Goal: Information Seeking & Learning: Learn about a topic

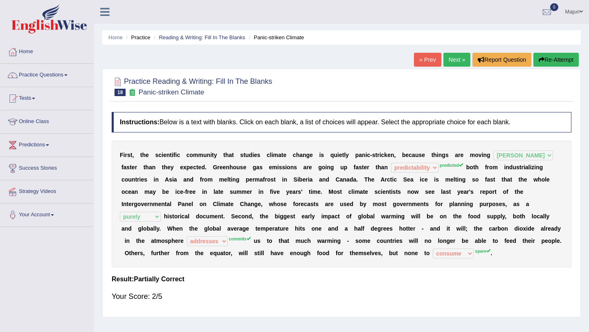
select select "musch"
select select "predictability"
select select "purely"
select select "addresses"
select select "consume"
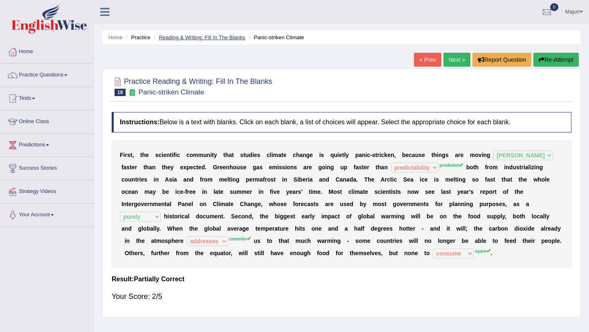
click at [214, 37] on link "Reading & Writing: Fill In The Blanks" at bounding box center [202, 37] width 86 height 6
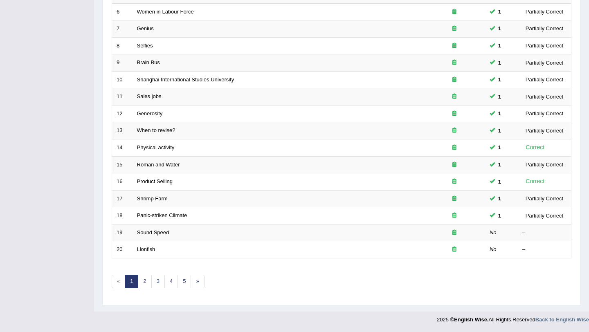
scroll to position [210, 0]
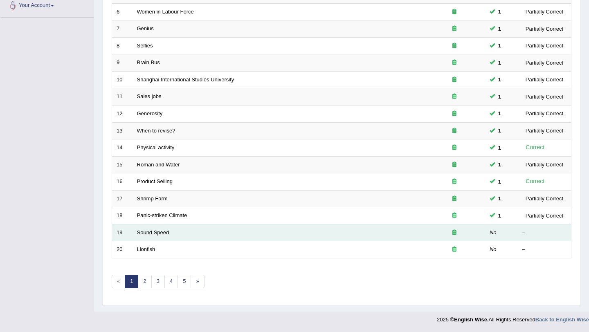
click at [145, 235] on link "Sound Speed" at bounding box center [153, 233] width 32 height 6
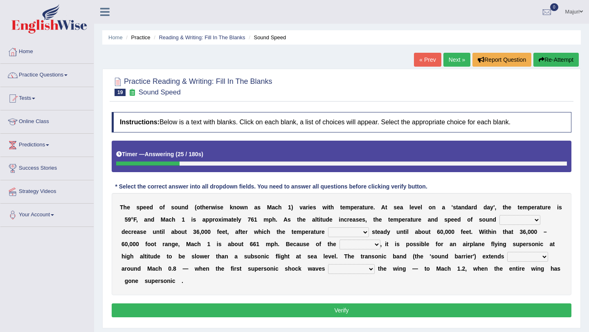
click at [538, 222] on select "not yet none both" at bounding box center [520, 220] width 41 height 10
select select "both"
click at [365, 235] on select "opposes remains plots mutates" at bounding box center [348, 233] width 41 height 10
select select "plots"
click at [365, 237] on select "opposes remains plots mutates" at bounding box center [348, 233] width 41 height 10
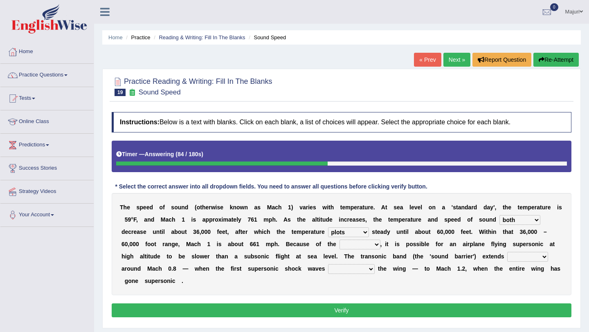
click at [377, 243] on select "veriety variation ventilation similarity" at bounding box center [360, 245] width 41 height 10
select select "ventilation"
click at [536, 259] on select "near from with in" at bounding box center [528, 257] width 41 height 10
click at [541, 259] on select "near from with in" at bounding box center [528, 257] width 41 height 10
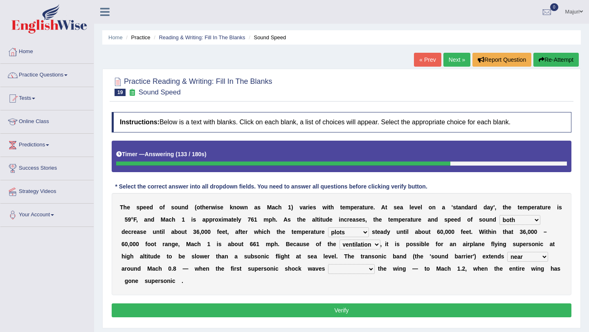
select select "from"
click at [373, 269] on select "diverge from form on add to prevent from" at bounding box center [351, 269] width 47 height 10
select select "prevent from"
click at [539, 258] on select "near from with in" at bounding box center [528, 257] width 41 height 10
click at [528, 259] on select "near from with in" at bounding box center [528, 257] width 41 height 10
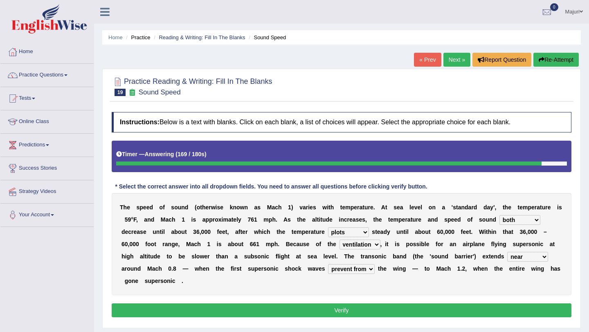
select select "from"
click at [434, 313] on button "Verify" at bounding box center [342, 311] width 460 height 14
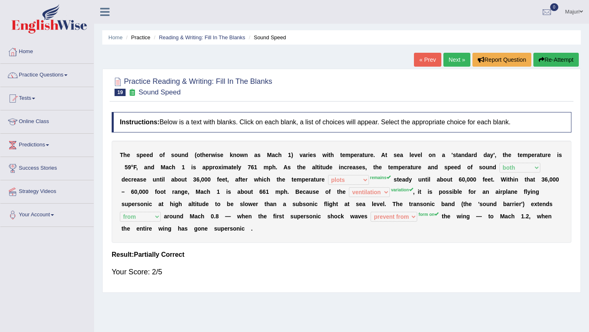
click at [459, 59] on link "Next »" at bounding box center [457, 60] width 27 height 14
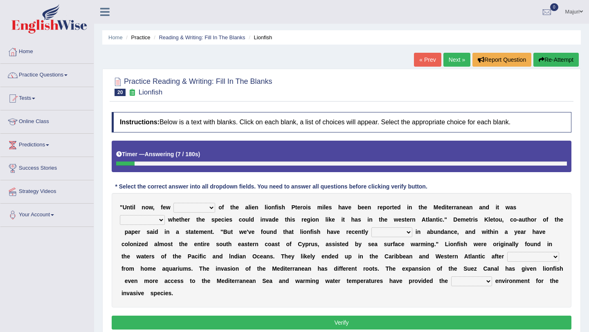
click at [210, 210] on select "collections sights views sightings" at bounding box center [195, 208] width 42 height 10
select select "collections"
click at [162, 219] on select "somehow although that quesionable" at bounding box center [142, 220] width 45 height 10
select select "quesionable"
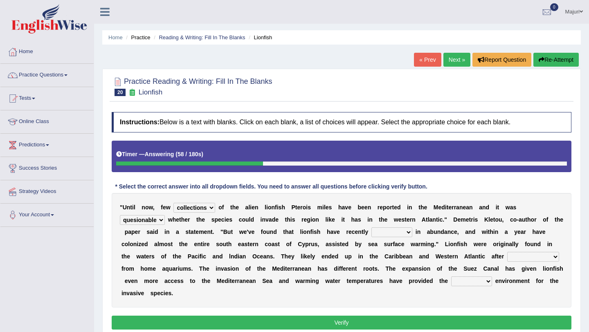
click at [390, 233] on select "shown flatted stabled increased" at bounding box center [392, 233] width 41 height 10
select select "increased"
click at [550, 256] on select "release being released released releasing" at bounding box center [534, 257] width 52 height 10
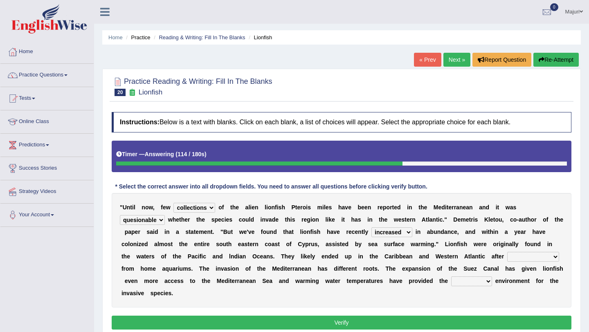
select select "released"
click at [482, 287] on select "whole overall partial perfect" at bounding box center [471, 282] width 41 height 10
select select "perfect"
click at [483, 324] on button "Verify" at bounding box center [342, 323] width 460 height 14
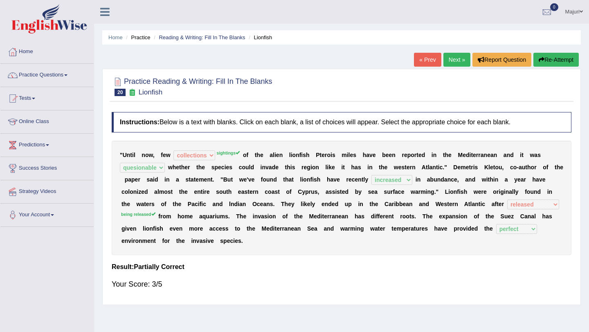
click at [456, 62] on link "Next »" at bounding box center [457, 60] width 27 height 14
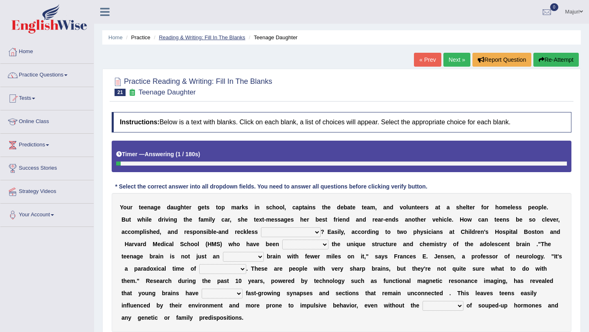
click at [225, 36] on link "Reading & Writing: Fill In The Blanks" at bounding box center [202, 37] width 86 height 6
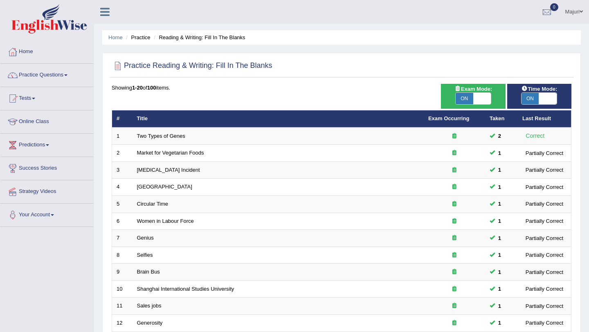
scroll to position [210, 0]
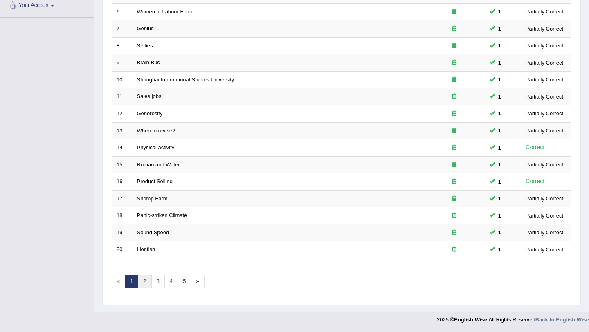
click at [146, 278] on link "2" at bounding box center [145, 282] width 14 height 14
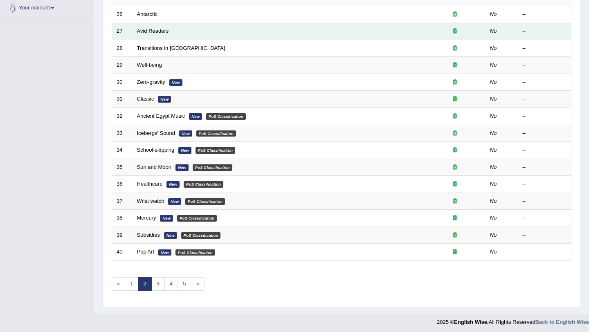
scroll to position [210, 0]
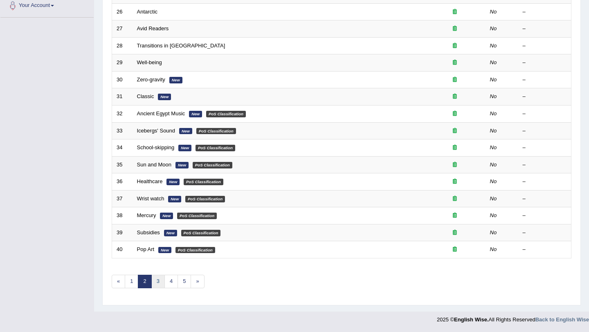
click at [159, 285] on link "3" at bounding box center [158, 282] width 14 height 14
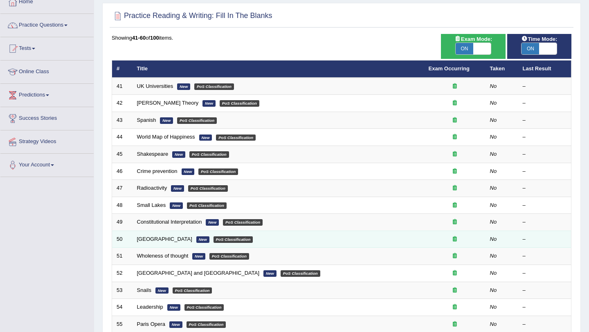
scroll to position [210, 0]
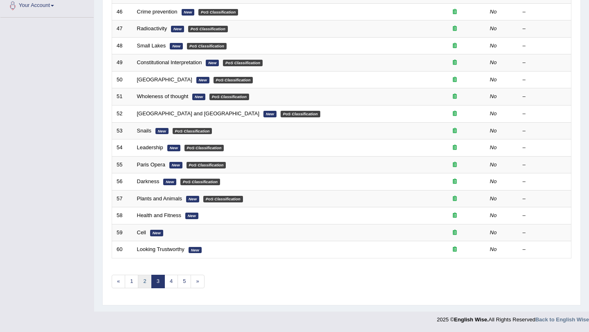
click at [142, 284] on link "2" at bounding box center [145, 282] width 14 height 14
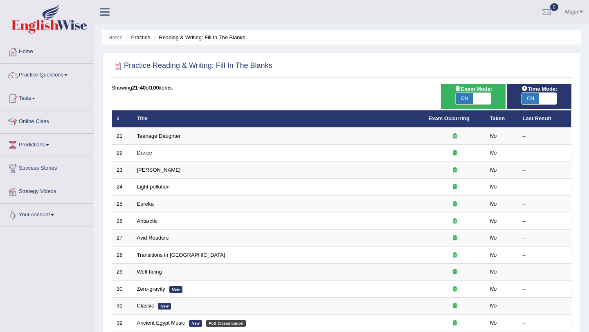
click at [71, 281] on div "Toggle navigation Home Practice Questions Speaking Practice Read Aloud Repeat S…" at bounding box center [294, 269] width 589 height 538
click at [45, 74] on link "Practice Questions" at bounding box center [46, 74] width 93 height 20
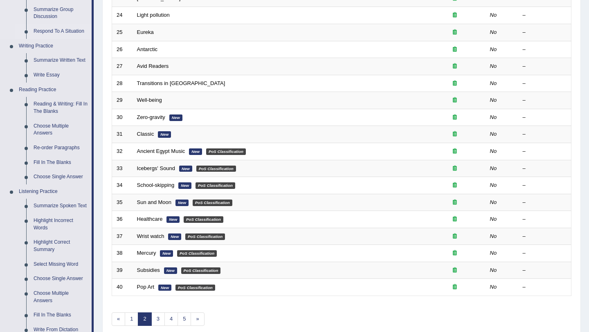
scroll to position [171, 0]
click at [58, 163] on link "Fill In The Blanks" at bounding box center [61, 163] width 62 height 15
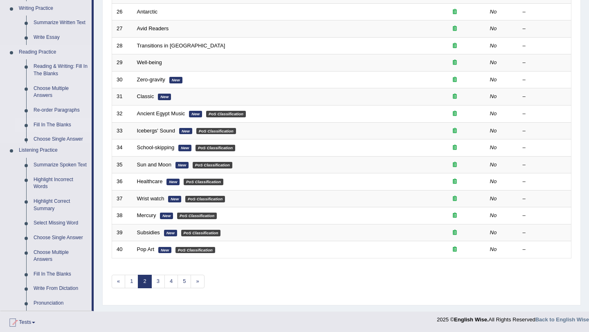
scroll to position [290, 0]
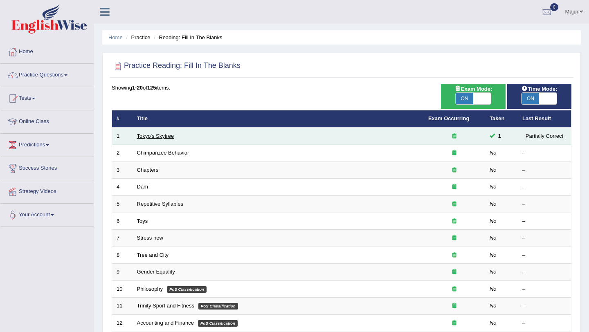
click at [162, 135] on link "Tokyo's Skytree" at bounding box center [155, 136] width 37 height 6
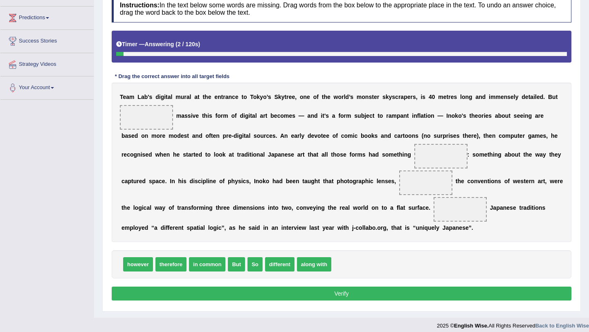
scroll to position [126, 0]
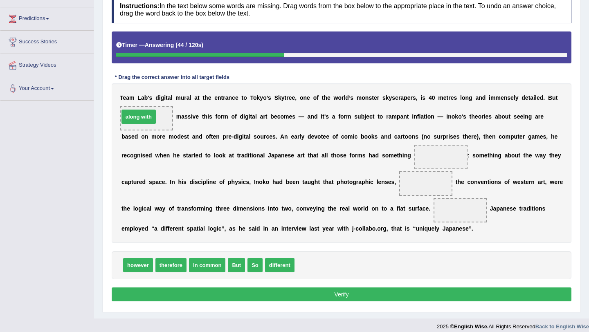
drag, startPoint x: 319, startPoint y: 265, endPoint x: 147, endPoint y: 115, distance: 227.7
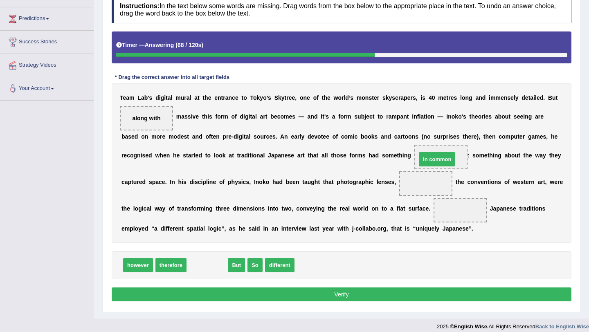
drag, startPoint x: 211, startPoint y: 266, endPoint x: 441, endPoint y: 160, distance: 253.3
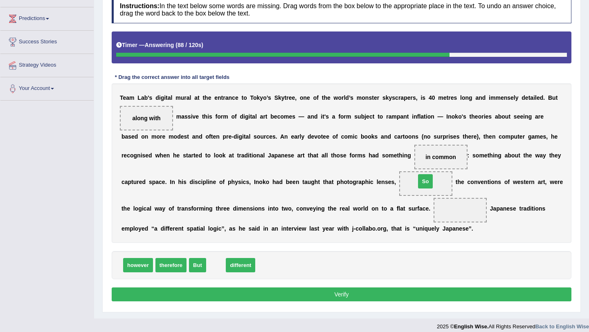
drag, startPoint x: 216, startPoint y: 265, endPoint x: 426, endPoint y: 182, distance: 225.7
drag, startPoint x: 422, startPoint y: 187, endPoint x: 449, endPoint y: 212, distance: 37.7
click at [449, 212] on div "T e a m L a b ' s d i g i t a l m u r a l a t t h e e n t r a n c e t o T o k y…" at bounding box center [342, 163] width 460 height 160
drag, startPoint x: 424, startPoint y: 184, endPoint x: 352, endPoint y: 264, distance: 107.5
click at [352, 264] on div "however therefore But different So" at bounding box center [342, 265] width 460 height 28
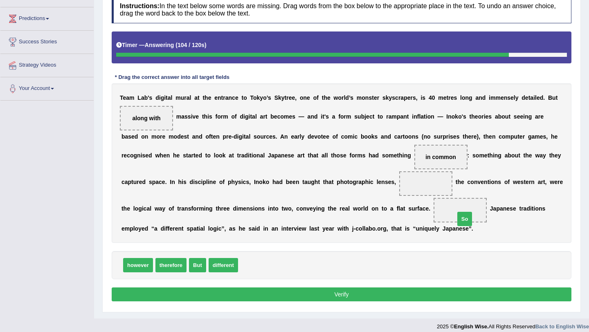
drag, startPoint x: 248, startPoint y: 269, endPoint x: 465, endPoint y: 223, distance: 221.8
drag, startPoint x: 195, startPoint y: 267, endPoint x: 420, endPoint y: 184, distance: 239.4
click at [349, 296] on button "Verify" at bounding box center [342, 295] width 460 height 14
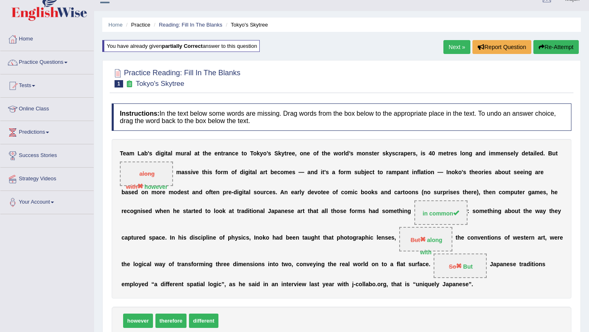
scroll to position [0, 0]
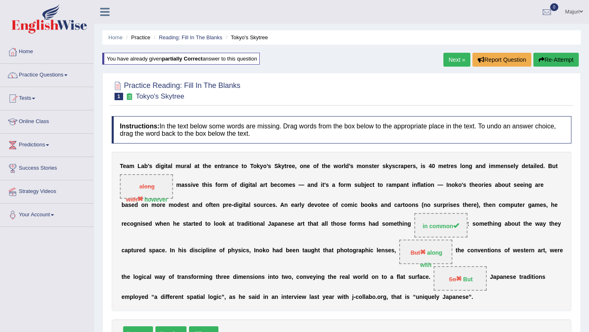
click at [227, 67] on div "You have already given partially correct answer to this question" at bounding box center [181, 63] width 159 height 20
click at [151, 60] on div "You have already given partially correct answer to this question" at bounding box center [181, 59] width 158 height 12
click at [186, 59] on b "partially correct" at bounding box center [182, 59] width 41 height 6
click at [208, 36] on link "Reading: Fill In The Blanks" at bounding box center [190, 37] width 63 height 6
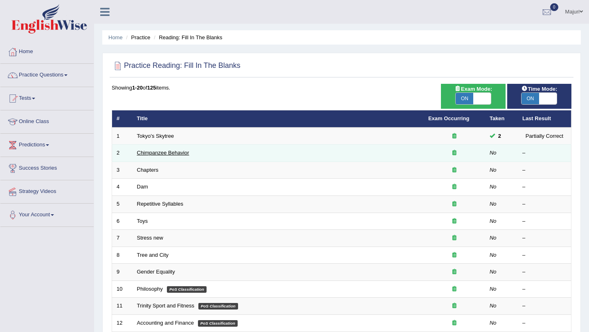
click at [152, 154] on link "Chimpanzee Behavior" at bounding box center [163, 153] width 52 height 6
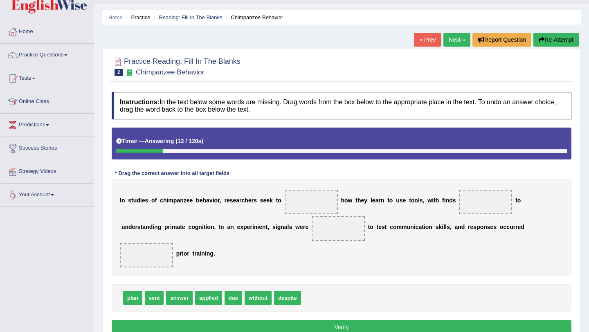
scroll to position [30, 0]
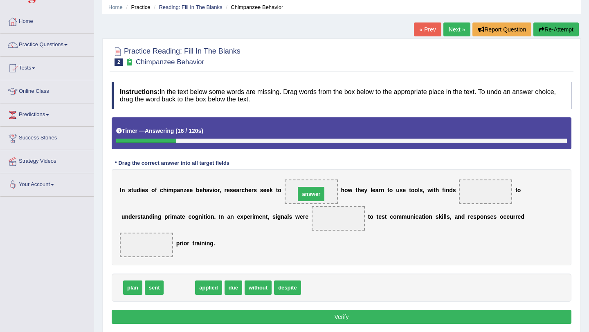
drag, startPoint x: 173, startPoint y: 292, endPoint x: 303, endPoint y: 198, distance: 161.0
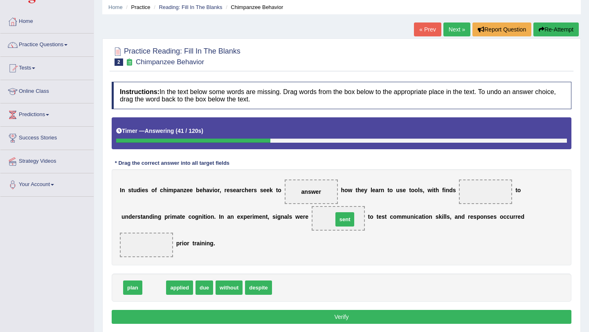
drag, startPoint x: 152, startPoint y: 291, endPoint x: 343, endPoint y: 223, distance: 202.6
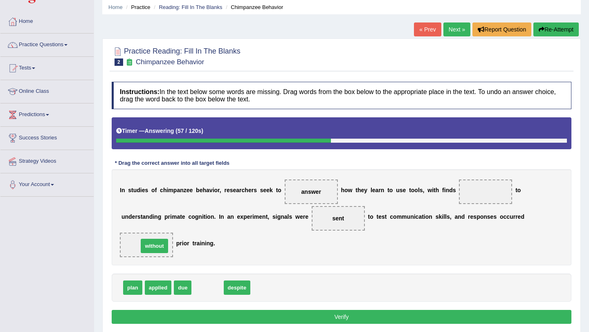
drag, startPoint x: 208, startPoint y: 289, endPoint x: 155, endPoint y: 248, distance: 67.6
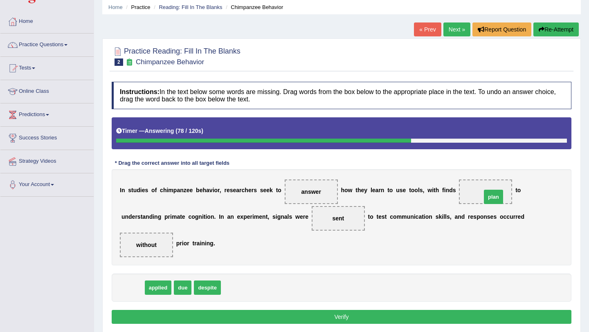
drag, startPoint x: 134, startPoint y: 291, endPoint x: 495, endPoint y: 200, distance: 372.3
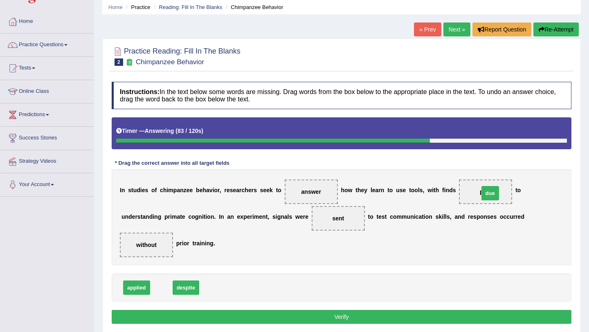
drag, startPoint x: 165, startPoint y: 291, endPoint x: 490, endPoint y: 197, distance: 338.2
click at [364, 317] on button "Verify" at bounding box center [342, 317] width 460 height 14
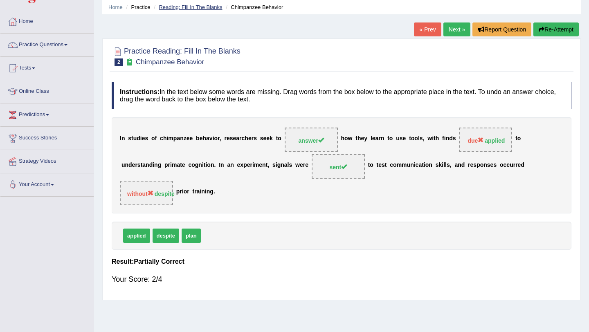
click at [201, 9] on link "Reading: Fill In The Blanks" at bounding box center [190, 7] width 63 height 6
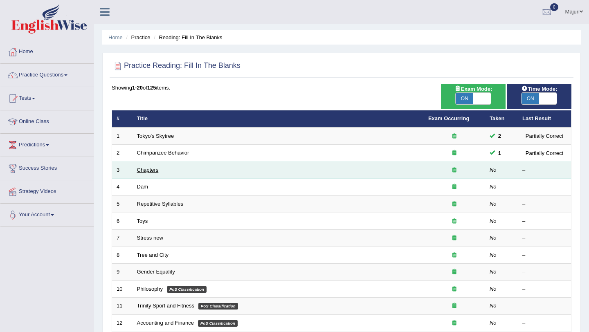
click at [148, 167] on link "Chapters" at bounding box center [148, 170] width 22 height 6
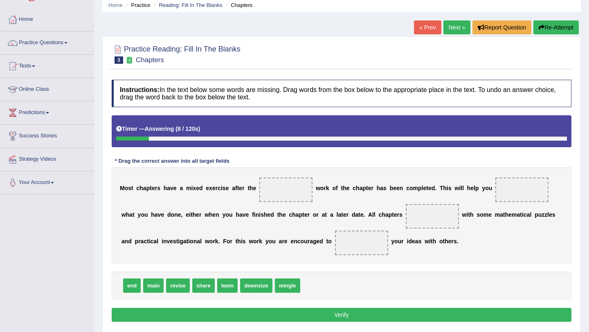
scroll to position [38, 0]
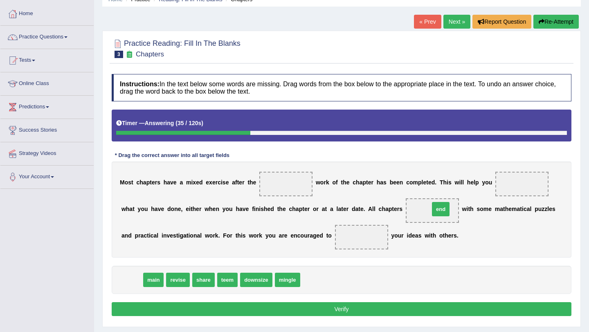
drag, startPoint x: 130, startPoint y: 282, endPoint x: 439, endPoint y: 211, distance: 317.0
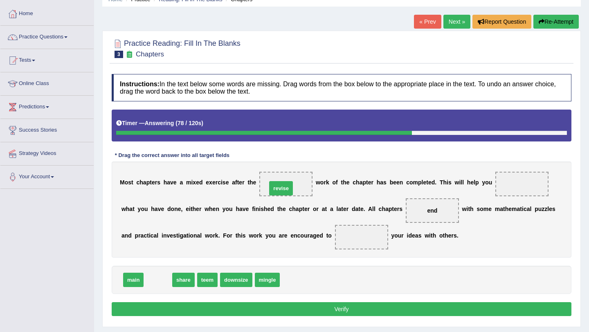
drag, startPoint x: 160, startPoint y: 280, endPoint x: 284, endPoint y: 188, distance: 154.5
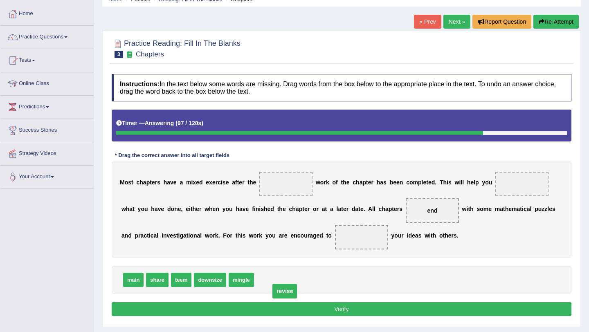
drag, startPoint x: 291, startPoint y: 187, endPoint x: 290, endPoint y: 294, distance: 107.2
drag, startPoint x: 268, startPoint y: 279, endPoint x: 522, endPoint y: 187, distance: 269.7
drag, startPoint x: 180, startPoint y: 281, endPoint x: 290, endPoint y: 185, distance: 145.4
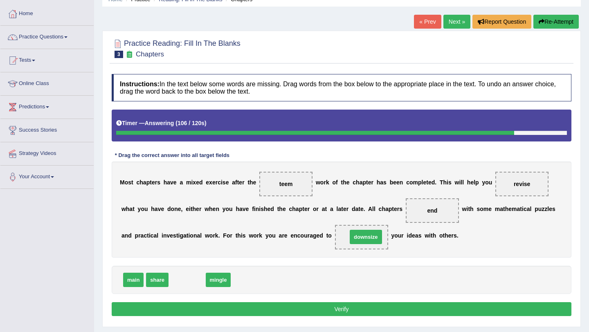
drag, startPoint x: 185, startPoint y: 280, endPoint x: 363, endPoint y: 237, distance: 184.0
drag, startPoint x: 357, startPoint y: 241, endPoint x: 317, endPoint y: 275, distance: 52.3
click at [318, 273] on div "Instructions: In the text below some words are missing. Drag words from the box…" at bounding box center [342, 196] width 464 height 253
drag, startPoint x: 380, startPoint y: 224, endPoint x: 280, endPoint y: 310, distance: 131.8
click at [289, 306] on div "Instructions: In the text below some words are missing. Drag words from the box…" at bounding box center [342, 196] width 464 height 253
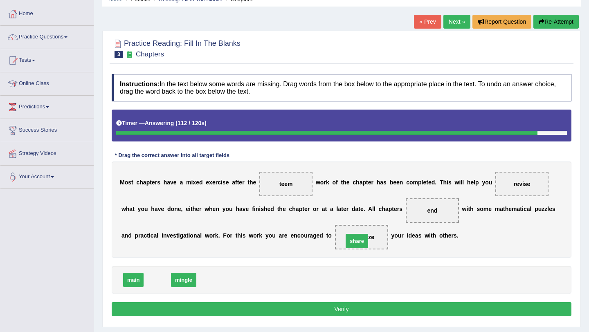
drag, startPoint x: 157, startPoint y: 282, endPoint x: 358, endPoint y: 241, distance: 205.7
click at [350, 310] on button "Verify" at bounding box center [342, 309] width 460 height 14
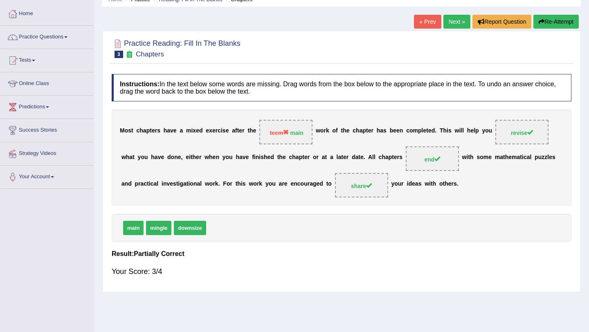
scroll to position [0, 0]
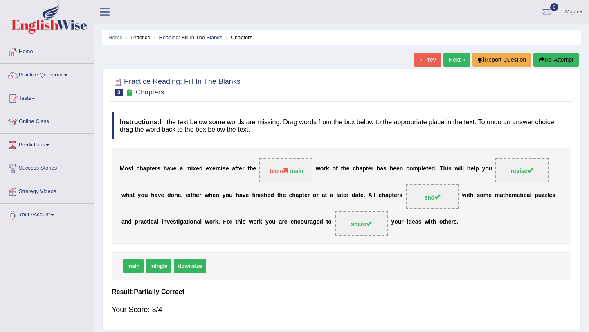
click at [192, 36] on link "Reading: Fill In The Blanks" at bounding box center [190, 37] width 63 height 6
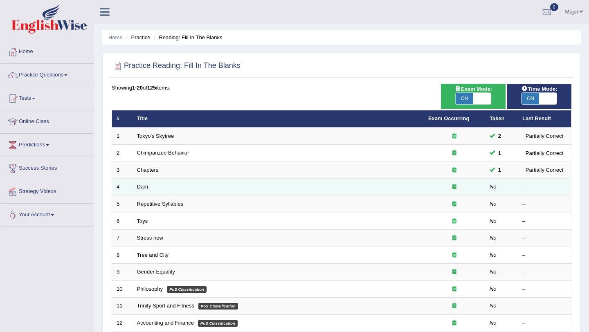
click at [140, 186] on link "Dam" at bounding box center [142, 187] width 11 height 6
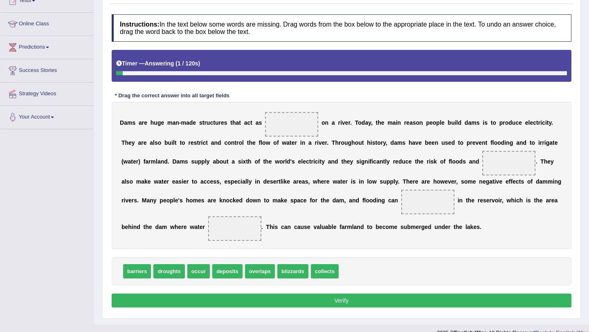
scroll to position [96, 0]
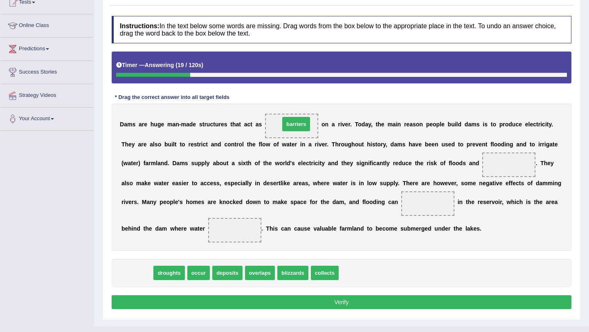
drag, startPoint x: 142, startPoint y: 274, endPoint x: 301, endPoint y: 125, distance: 218.0
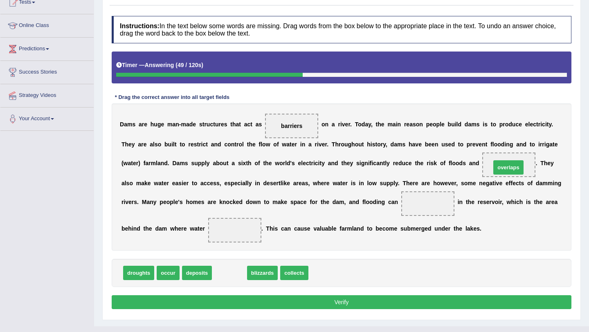
drag, startPoint x: 228, startPoint y: 275, endPoint x: 503, endPoint y: 171, distance: 294.2
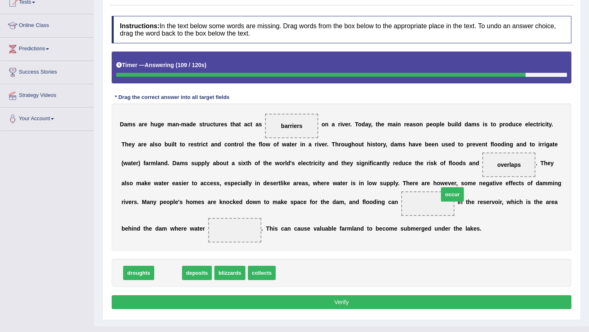
drag, startPoint x: 171, startPoint y: 273, endPoint x: 456, endPoint y: 194, distance: 295.1
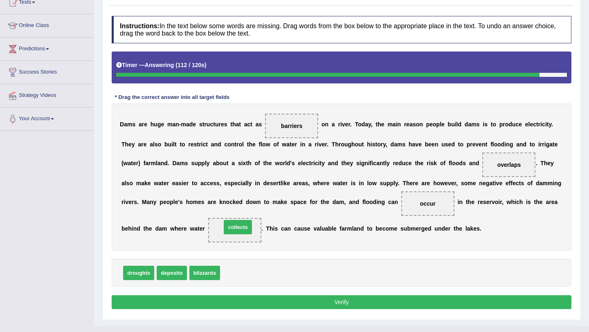
drag, startPoint x: 239, startPoint y: 271, endPoint x: 240, endPoint y: 226, distance: 45.0
click at [349, 302] on button "Verify" at bounding box center [342, 303] width 460 height 14
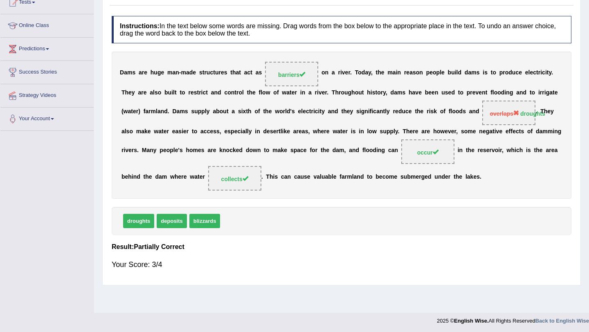
scroll to position [0, 0]
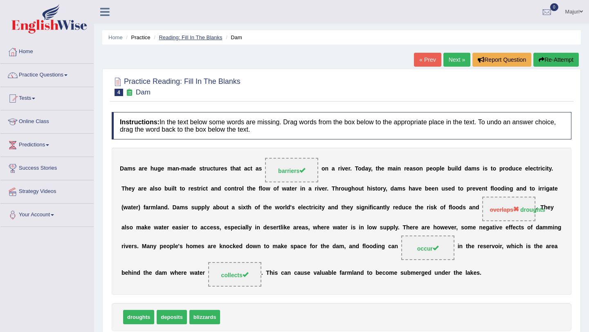
click at [185, 37] on link "Reading: Fill In The Blanks" at bounding box center [190, 37] width 63 height 6
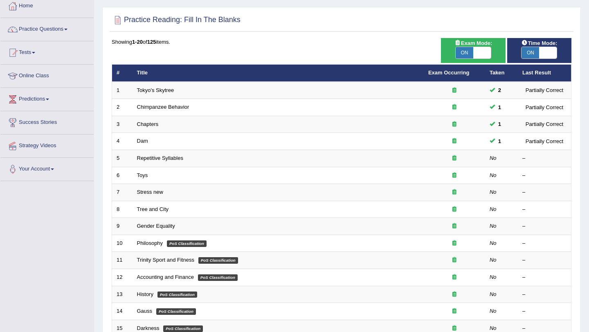
scroll to position [47, 0]
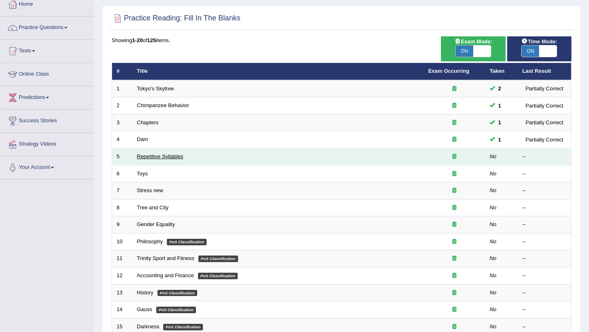
click at [167, 159] on link "Repetitive Syllables" at bounding box center [160, 156] width 46 height 6
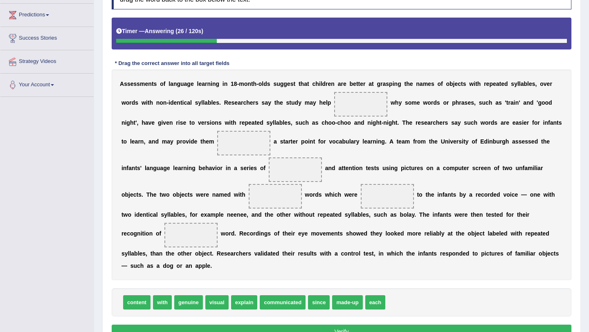
scroll to position [150, 0]
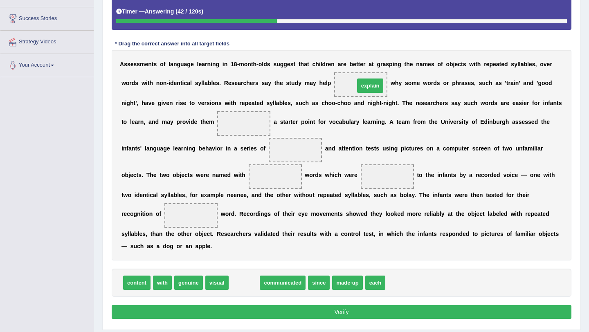
drag, startPoint x: 244, startPoint y: 284, endPoint x: 370, endPoint y: 86, distance: 234.3
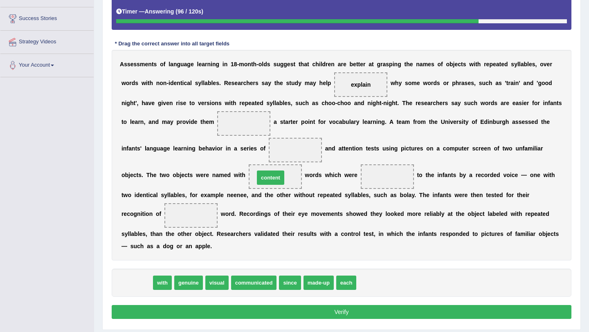
drag, startPoint x: 137, startPoint y: 286, endPoint x: 271, endPoint y: 180, distance: 170.2
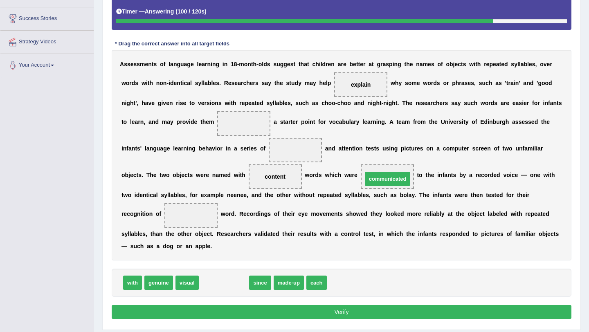
drag, startPoint x: 228, startPoint y: 284, endPoint x: 393, endPoint y: 180, distance: 194.6
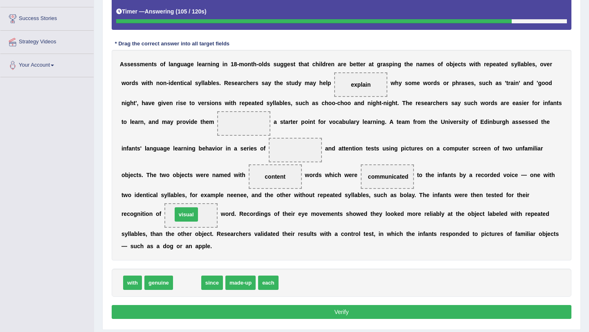
drag, startPoint x: 187, startPoint y: 285, endPoint x: 186, endPoint y: 217, distance: 68.4
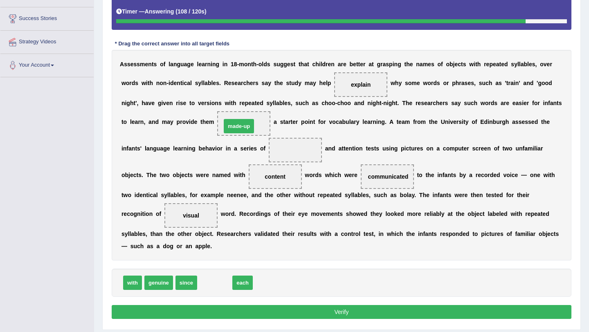
drag, startPoint x: 218, startPoint y: 285, endPoint x: 243, endPoint y: 128, distance: 158.7
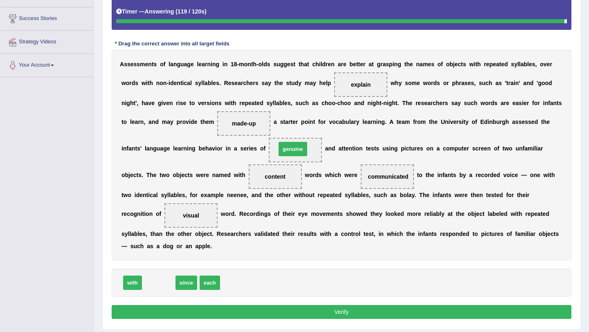
drag, startPoint x: 160, startPoint y: 284, endPoint x: 294, endPoint y: 150, distance: 189.6
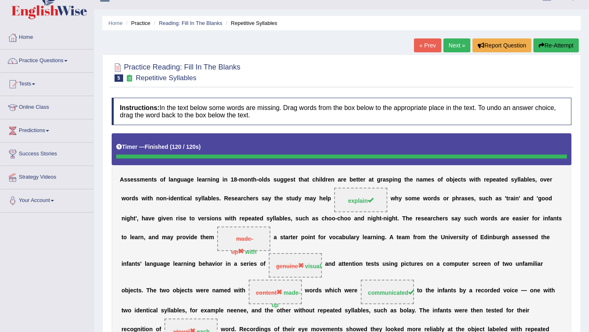
scroll to position [0, 0]
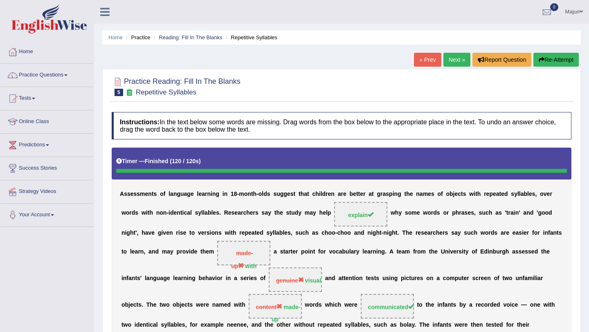
click at [547, 61] on button "Re-Attempt" at bounding box center [556, 60] width 45 height 14
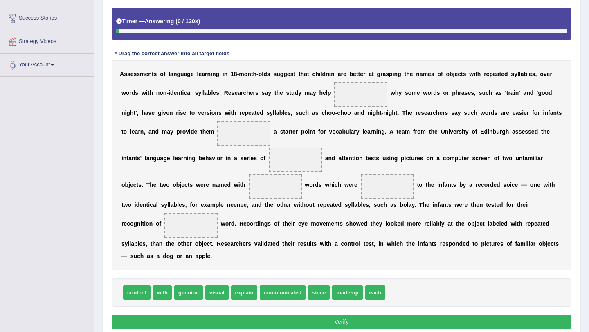
scroll to position [152, 0]
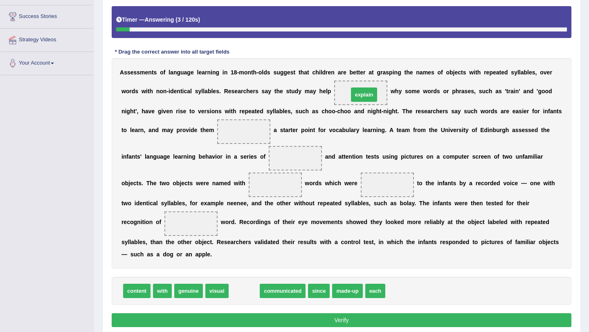
drag, startPoint x: 247, startPoint y: 290, endPoint x: 367, endPoint y: 93, distance: 230.5
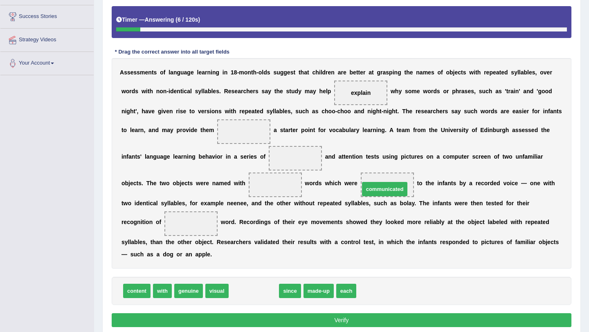
drag, startPoint x: 248, startPoint y: 291, endPoint x: 379, endPoint y: 190, distance: 166.0
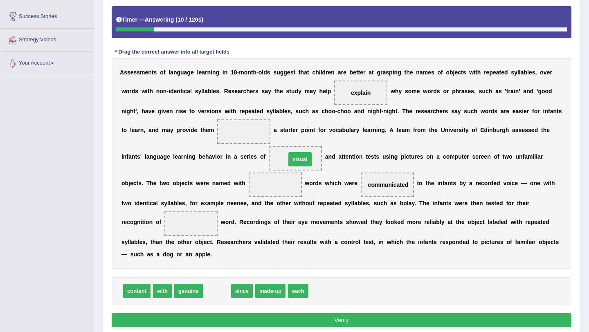
drag, startPoint x: 216, startPoint y: 291, endPoint x: 299, endPoint y: 159, distance: 155.8
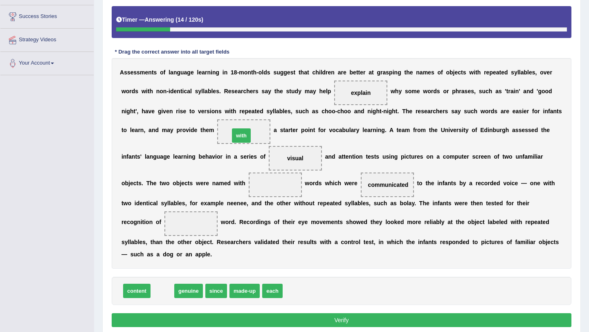
drag, startPoint x: 160, startPoint y: 293, endPoint x: 239, endPoint y: 137, distance: 174.8
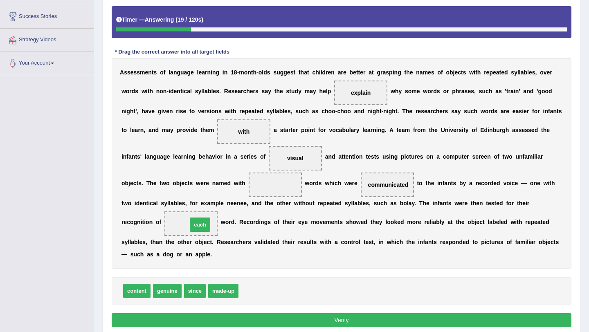
drag, startPoint x: 252, startPoint y: 290, endPoint x: 200, endPoint y: 223, distance: 84.6
drag, startPoint x: 168, startPoint y: 292, endPoint x: 273, endPoint y: 191, distance: 145.3
click at [328, 318] on button "Verify" at bounding box center [342, 321] width 460 height 14
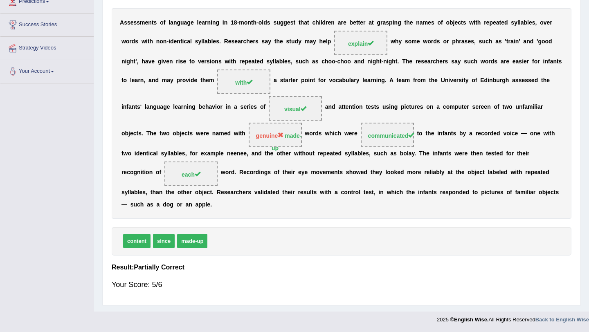
scroll to position [0, 0]
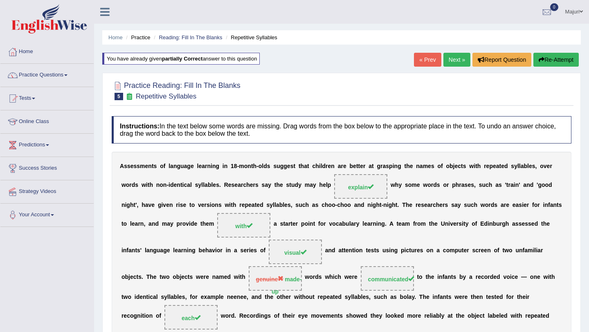
click at [454, 59] on link "Next »" at bounding box center [457, 60] width 27 height 14
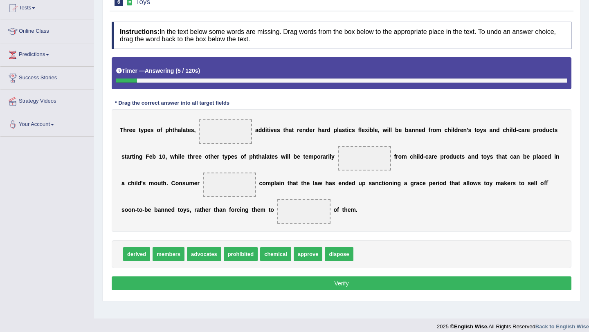
scroll to position [97, 0]
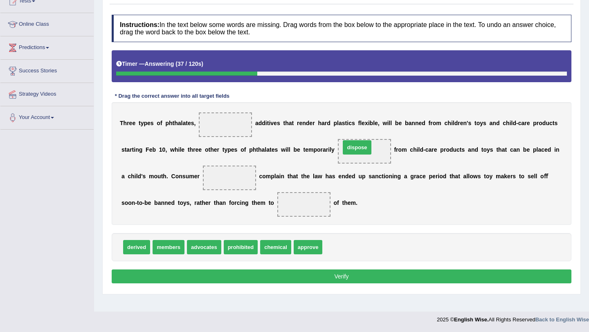
drag, startPoint x: 340, startPoint y: 246, endPoint x: 360, endPoint y: 150, distance: 97.9
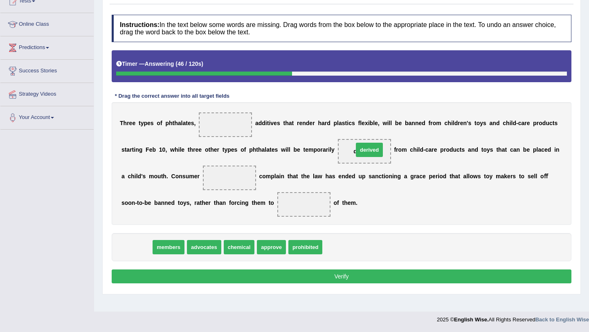
drag, startPoint x: 136, startPoint y: 247, endPoint x: 361, endPoint y: 152, distance: 243.9
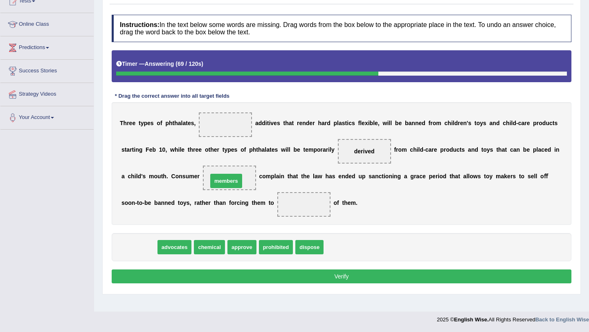
drag, startPoint x: 136, startPoint y: 248, endPoint x: 226, endPoint y: 177, distance: 115.1
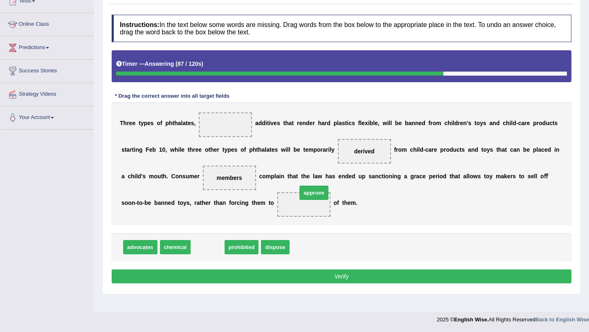
drag, startPoint x: 211, startPoint y: 246, endPoint x: 317, endPoint y: 192, distance: 119.5
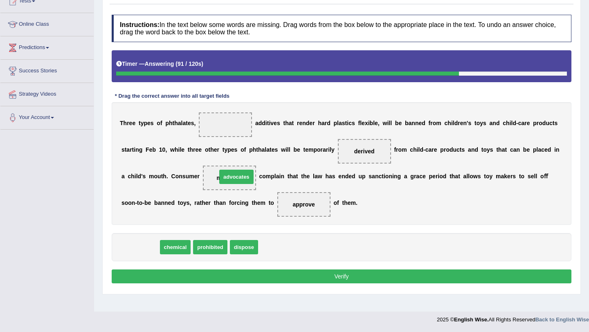
drag, startPoint x: 136, startPoint y: 250, endPoint x: 232, endPoint y: 179, distance: 119.2
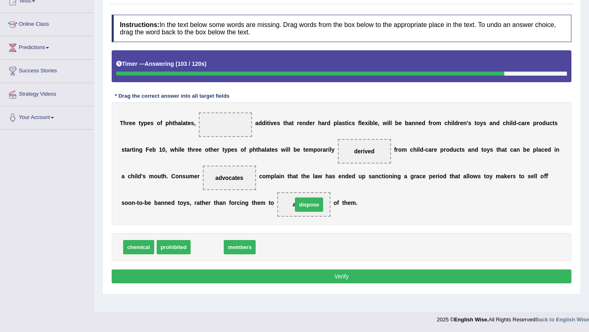
drag, startPoint x: 206, startPoint y: 248, endPoint x: 308, endPoint y: 205, distance: 110.6
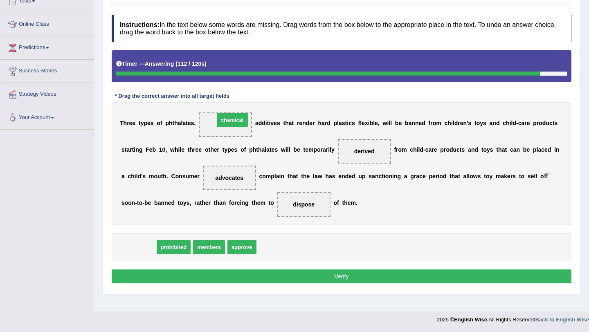
drag, startPoint x: 142, startPoint y: 248, endPoint x: 236, endPoint y: 121, distance: 158.1
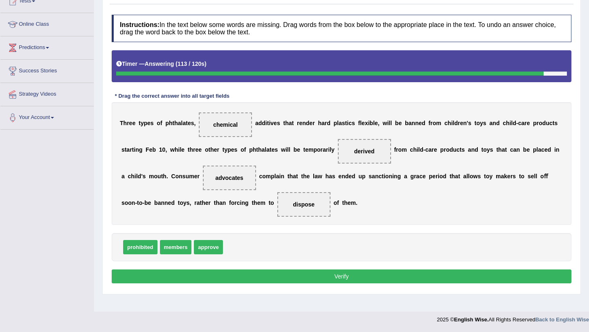
click at [350, 277] on button "Verify" at bounding box center [342, 277] width 460 height 14
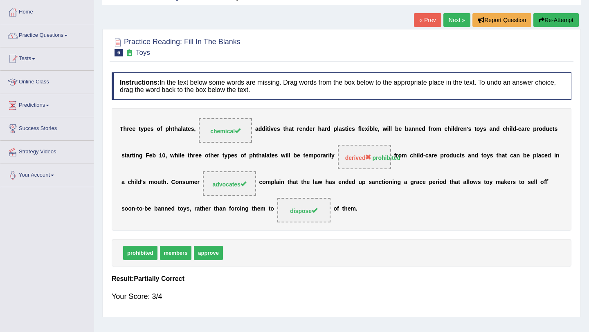
scroll to position [0, 0]
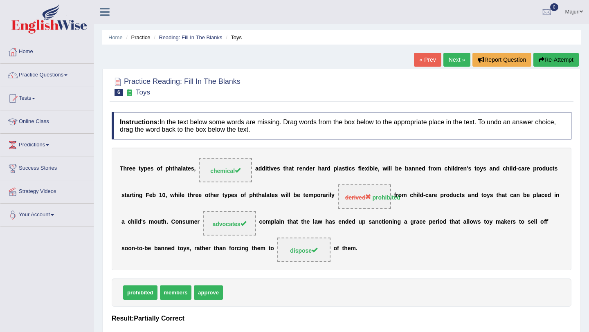
click at [449, 61] on link "Next »" at bounding box center [457, 60] width 27 height 14
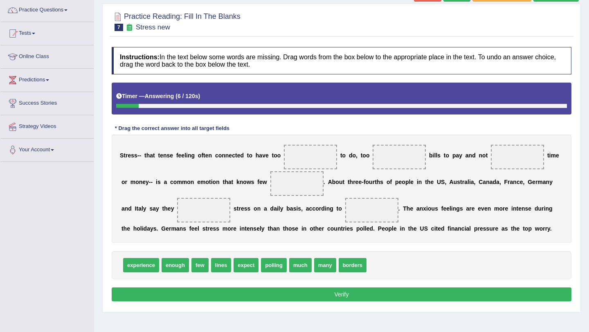
scroll to position [85, 0]
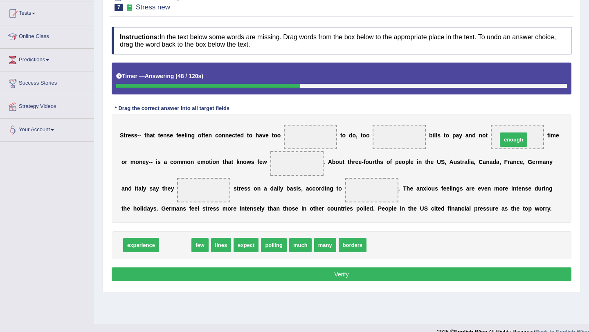
drag, startPoint x: 180, startPoint y: 244, endPoint x: 520, endPoint y: 135, distance: 357.2
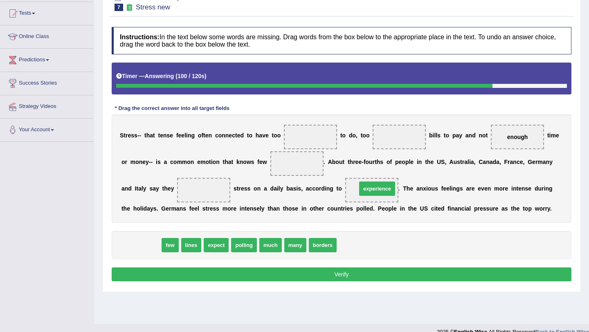
drag, startPoint x: 139, startPoint y: 247, endPoint x: 375, endPoint y: 190, distance: 242.9
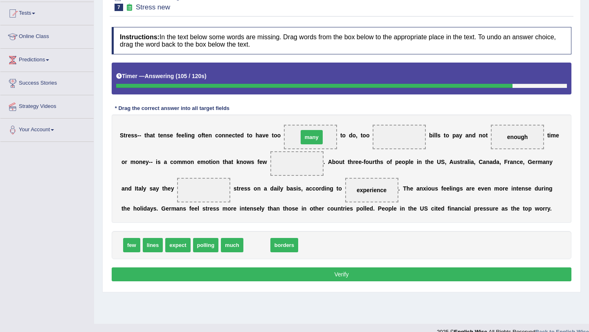
drag, startPoint x: 258, startPoint y: 246, endPoint x: 313, endPoint y: 138, distance: 121.2
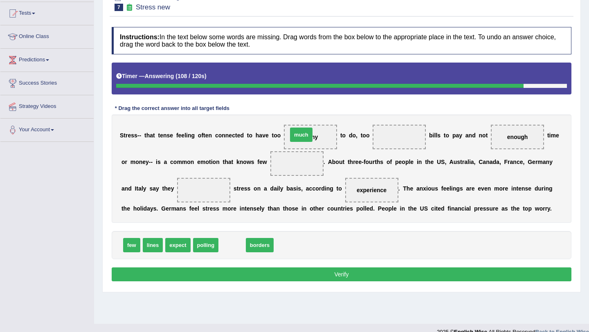
drag, startPoint x: 231, startPoint y: 246, endPoint x: 307, endPoint y: 135, distance: 134.0
drag, startPoint x: 263, startPoint y: 247, endPoint x: 406, endPoint y: 140, distance: 178.3
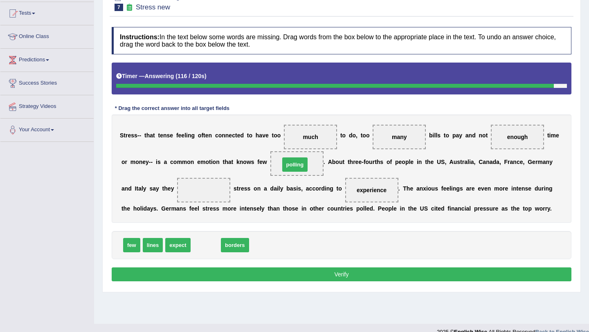
drag, startPoint x: 206, startPoint y: 248, endPoint x: 296, endPoint y: 167, distance: 120.3
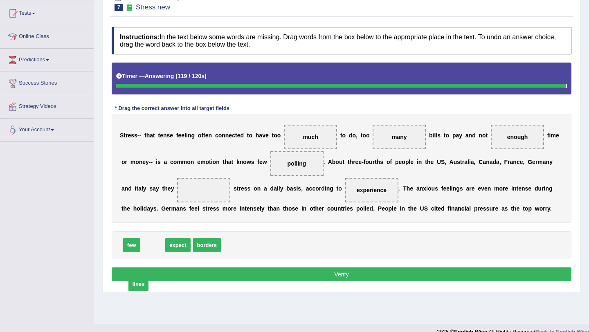
drag, startPoint x: 151, startPoint y: 248, endPoint x: 136, endPoint y: 283, distance: 37.9
click at [136, 284] on span "lines" at bounding box center [139, 284] width 20 height 14
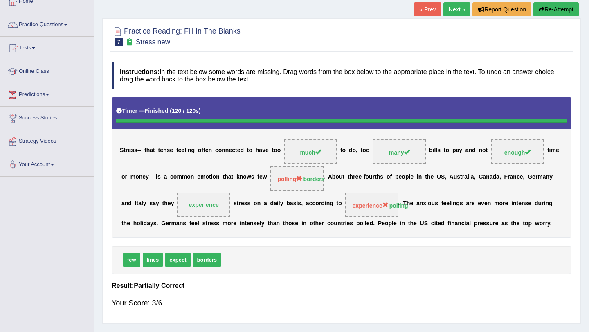
scroll to position [0, 0]
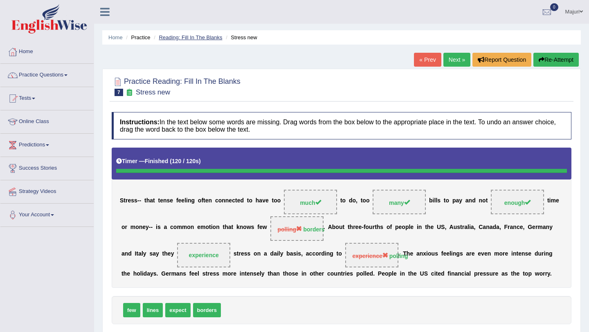
click at [189, 36] on link "Reading: Fill In The Blanks" at bounding box center [190, 37] width 63 height 6
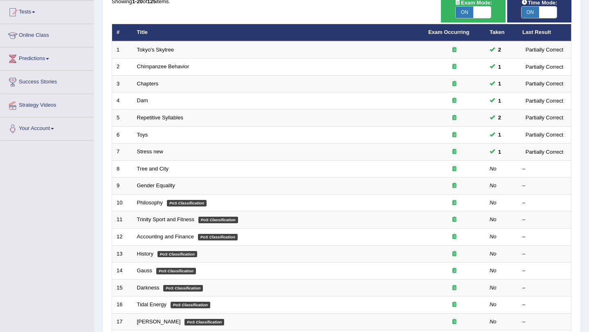
scroll to position [88, 0]
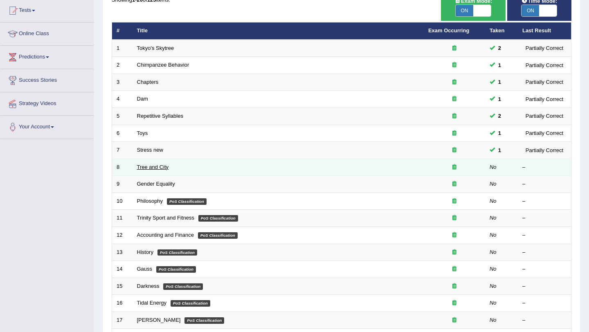
click at [147, 169] on link "Tree and City" at bounding box center [153, 167] width 32 height 6
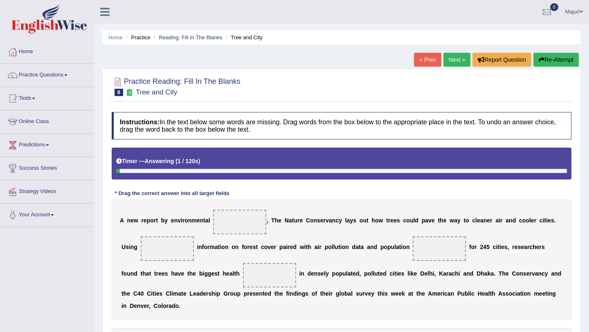
scroll to position [97, 0]
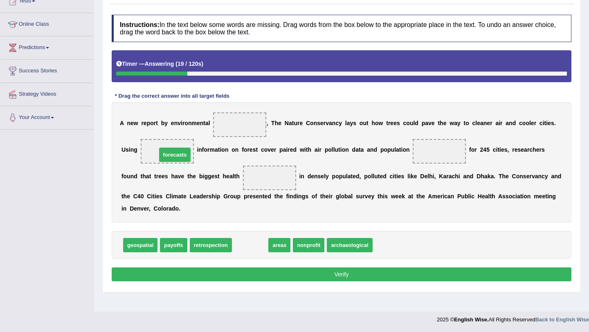
drag, startPoint x: 253, startPoint y: 247, endPoint x: 177, endPoint y: 156, distance: 117.7
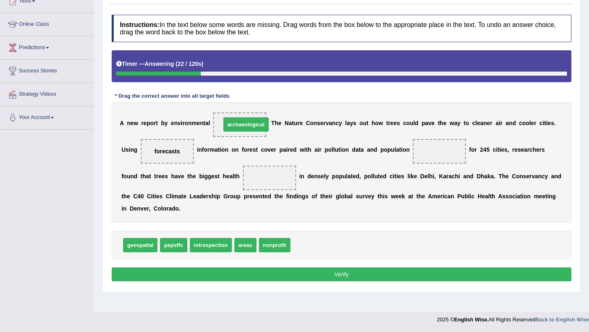
drag, startPoint x: 318, startPoint y: 245, endPoint x: 249, endPoint y: 124, distance: 139.4
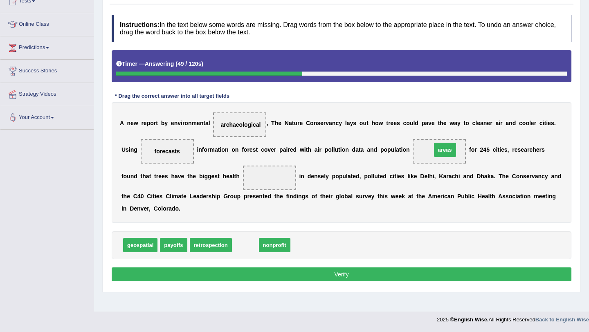
drag, startPoint x: 248, startPoint y: 249, endPoint x: 447, endPoint y: 154, distance: 221.3
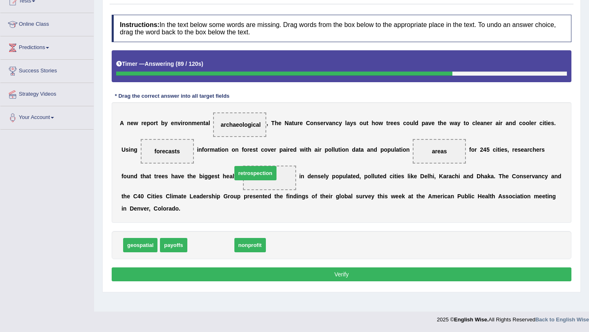
drag, startPoint x: 221, startPoint y: 246, endPoint x: 265, endPoint y: 177, distance: 82.4
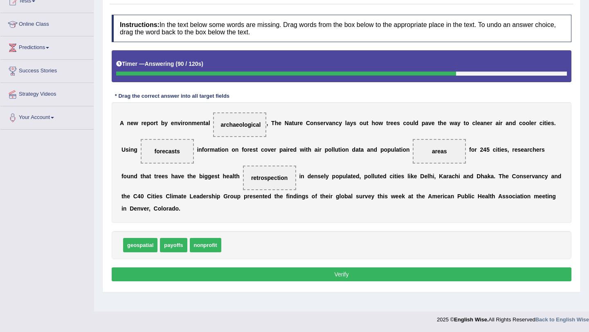
click at [337, 277] on button "Verify" at bounding box center [342, 275] width 460 height 14
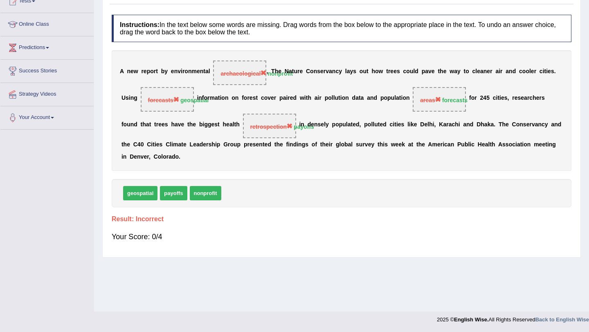
scroll to position [0, 0]
